Goal: Communication & Community: Answer question/provide support

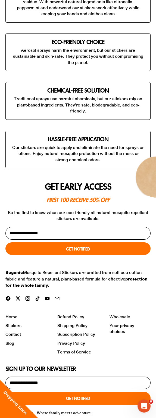
scroll to position [1298, 0]
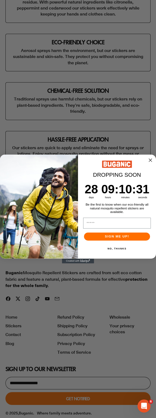
click at [143, 397] on div "Close dialog DROPPING SOON Countdown ends in: 28 28 days 9 09 hours : : 10 10 m…" at bounding box center [78, 209] width 156 height 418
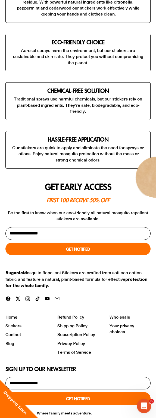
click at [142, 402] on icon "Open Intercom Messenger" at bounding box center [143, 405] width 9 height 9
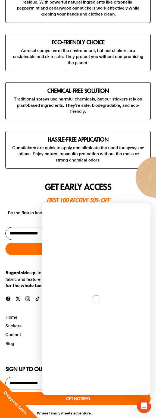
scroll to position [0, 0]
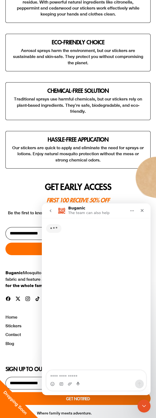
click at [48, 207] on button "go back" at bounding box center [50, 210] width 10 height 10
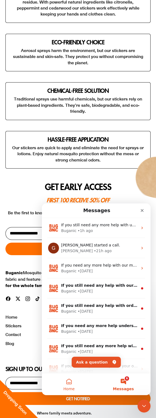
click at [67, 384] on button "Home" at bounding box center [69, 384] width 54 height 22
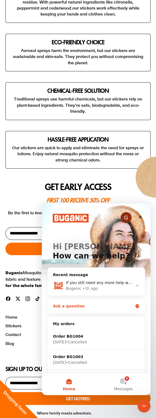
click at [80, 307] on div "Ask a question" at bounding box center [93, 306] width 80 height 6
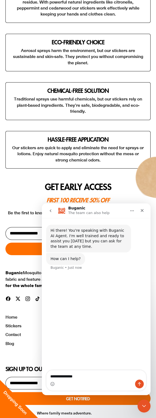
type textarea "**********"
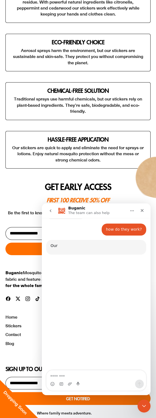
scroll to position [52, 0]
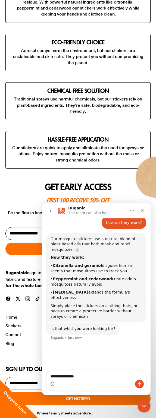
type textarea "**********"
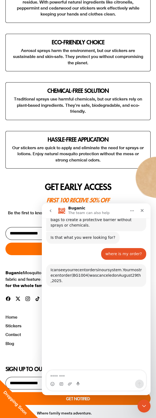
scroll to position [161, 0]
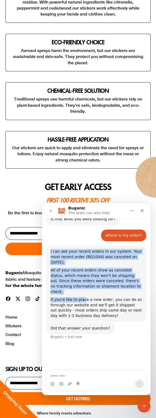
drag, startPoint x: 70, startPoint y: 236, endPoint x: 86, endPoint y: 280, distance: 46.8
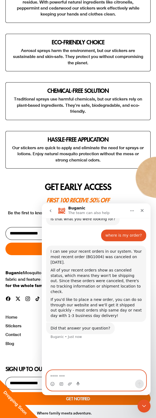
click at [59, 376] on textarea "Message…" at bounding box center [97, 374] width 100 height 9
type textarea "**********"
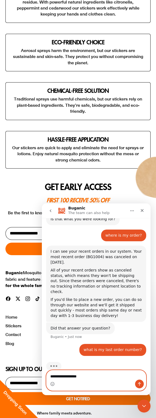
type textarea "**********"
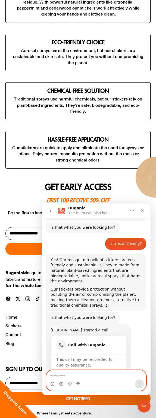
scroll to position [324, 0]
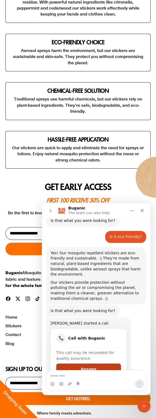
click at [84, 363] on button "Answer" at bounding box center [88, 368] width 65 height 11
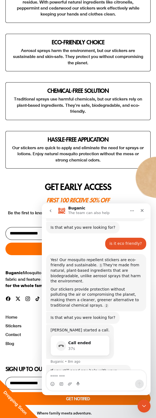
scroll to position [328, 0]
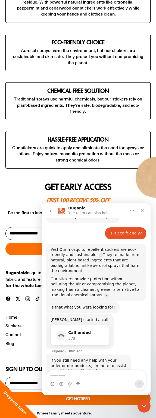
click at [51, 70] on ul "Long-Lasting Protection Our stickers provide mess-free, all-day mosquito repell…" at bounding box center [77, 23] width 145 height 292
click at [143, 210] on icon "Close" at bounding box center [142, 210] width 4 height 4
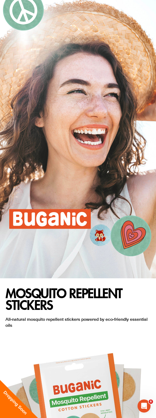
scroll to position [0, 0]
